Goal: Information Seeking & Learning: Find specific page/section

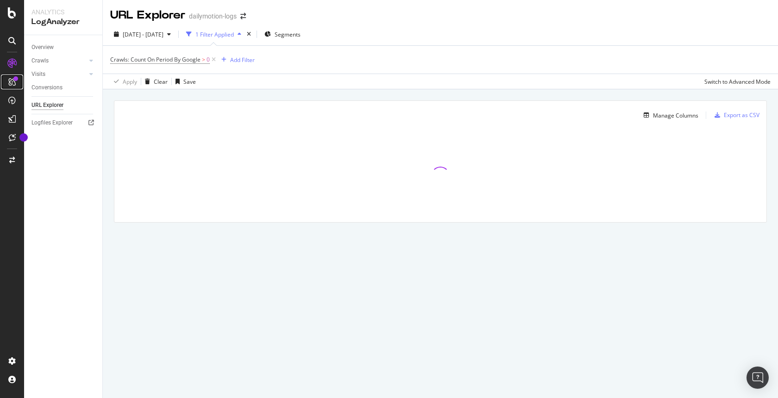
click at [17, 82] on div at bounding box center [12, 82] width 15 height 15
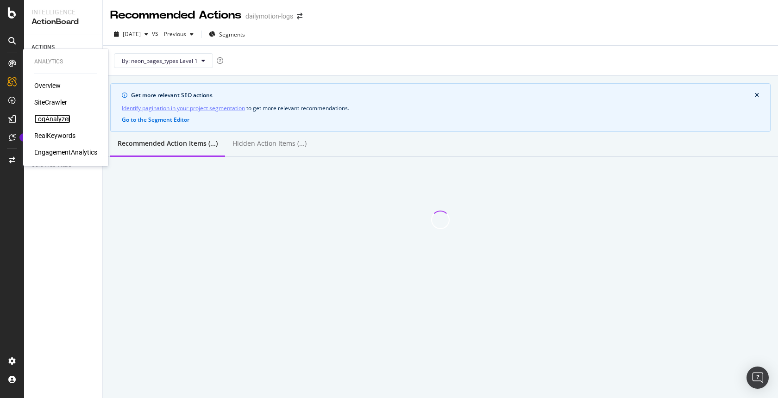
click at [61, 118] on div "LogAnalyzer" at bounding box center [52, 118] width 36 height 9
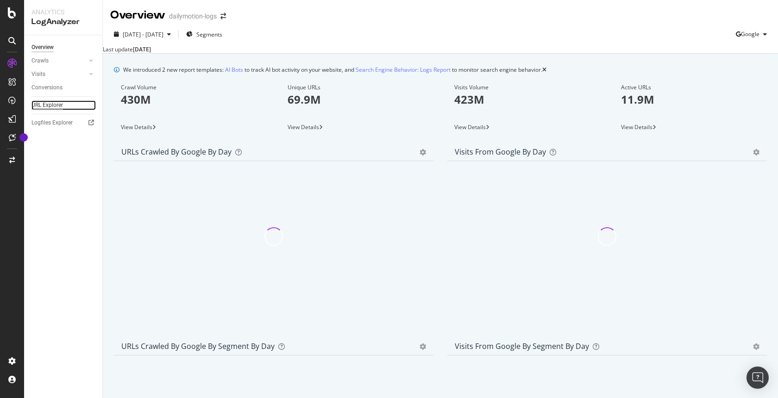
click at [60, 103] on div "URL Explorer" at bounding box center [46, 106] width 31 height 10
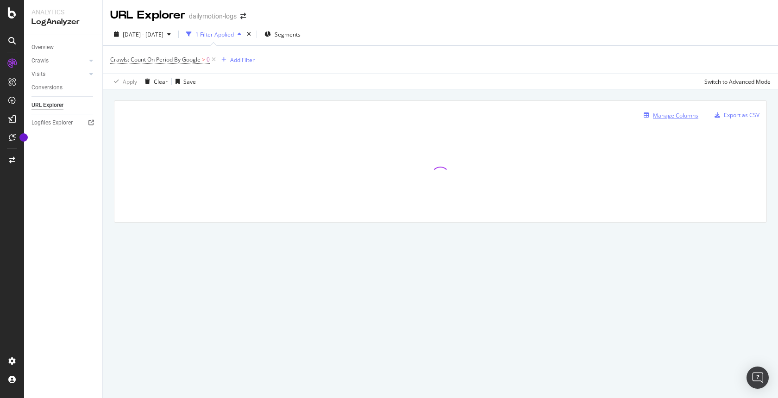
click at [678, 114] on div "Manage Columns" at bounding box center [675, 116] width 45 height 8
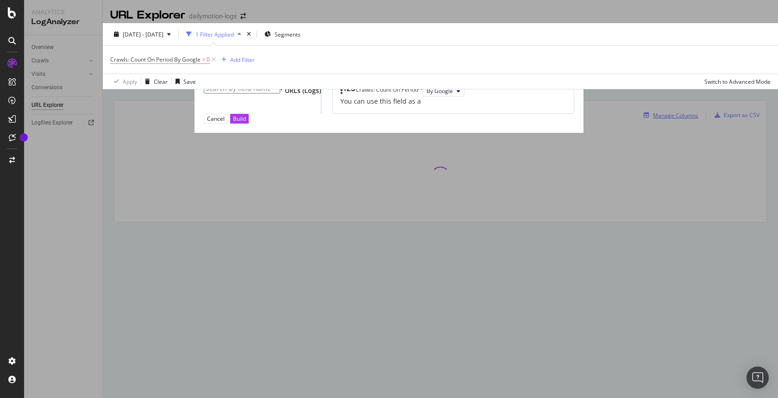
click at [672, 118] on div "Metrics & dimensions selector Available fields All fields URLs (Logs) Selected …" at bounding box center [389, 199] width 778 height 398
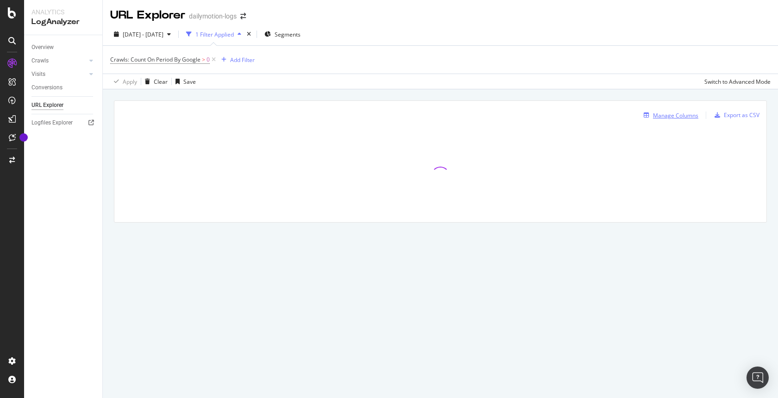
click at [672, 118] on div "Manage Columns" at bounding box center [675, 116] width 45 height 8
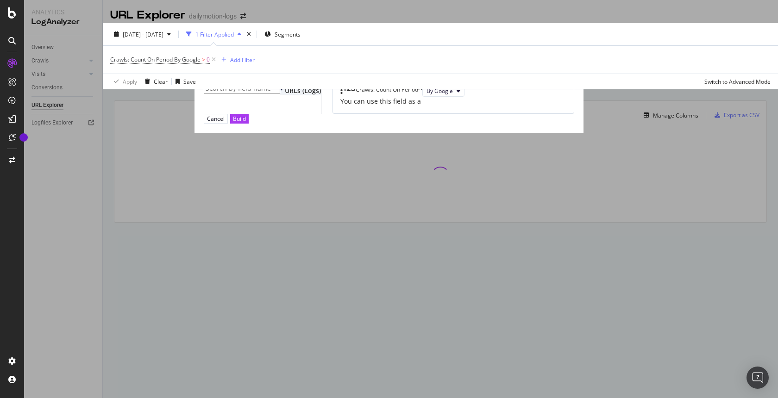
click at [280, 95] on div "URLs (Logs)" at bounding box center [300, 90] width 41 height 9
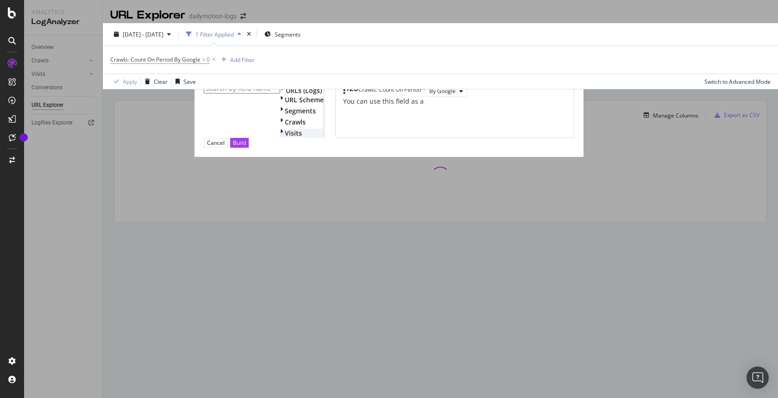
click at [280, 138] on div "Visits" at bounding box center [302, 133] width 44 height 9
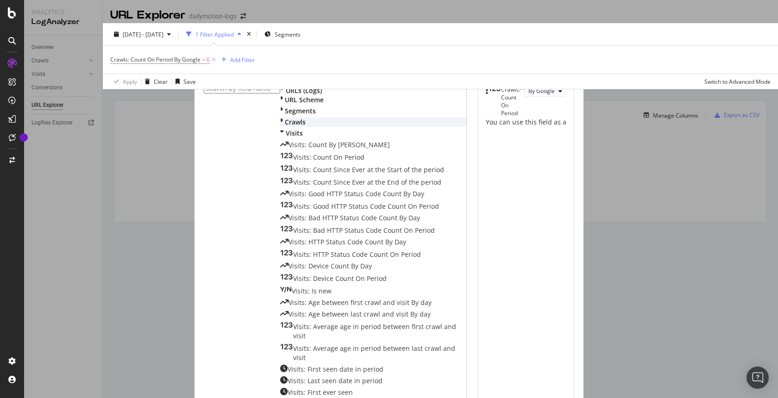
click at [280, 127] on div "Crawls" at bounding box center [373, 122] width 186 height 9
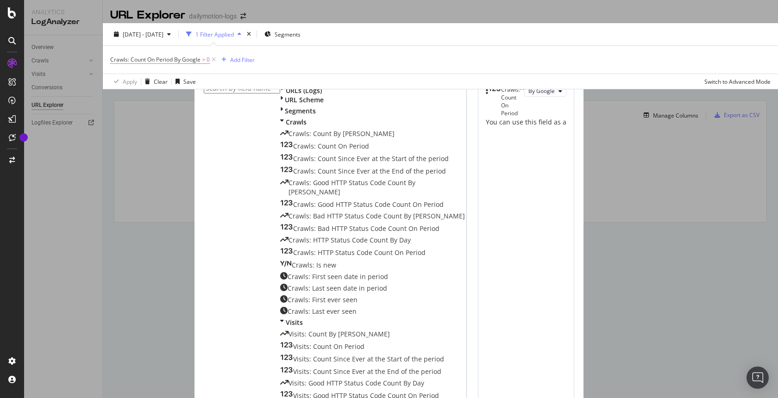
click at [243, 88] on input "modal" at bounding box center [242, 88] width 76 height 10
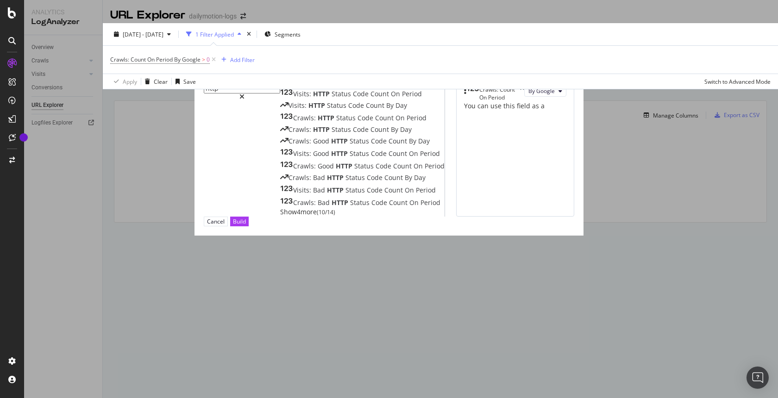
type input "http"
